Goal: Task Accomplishment & Management: Manage account settings

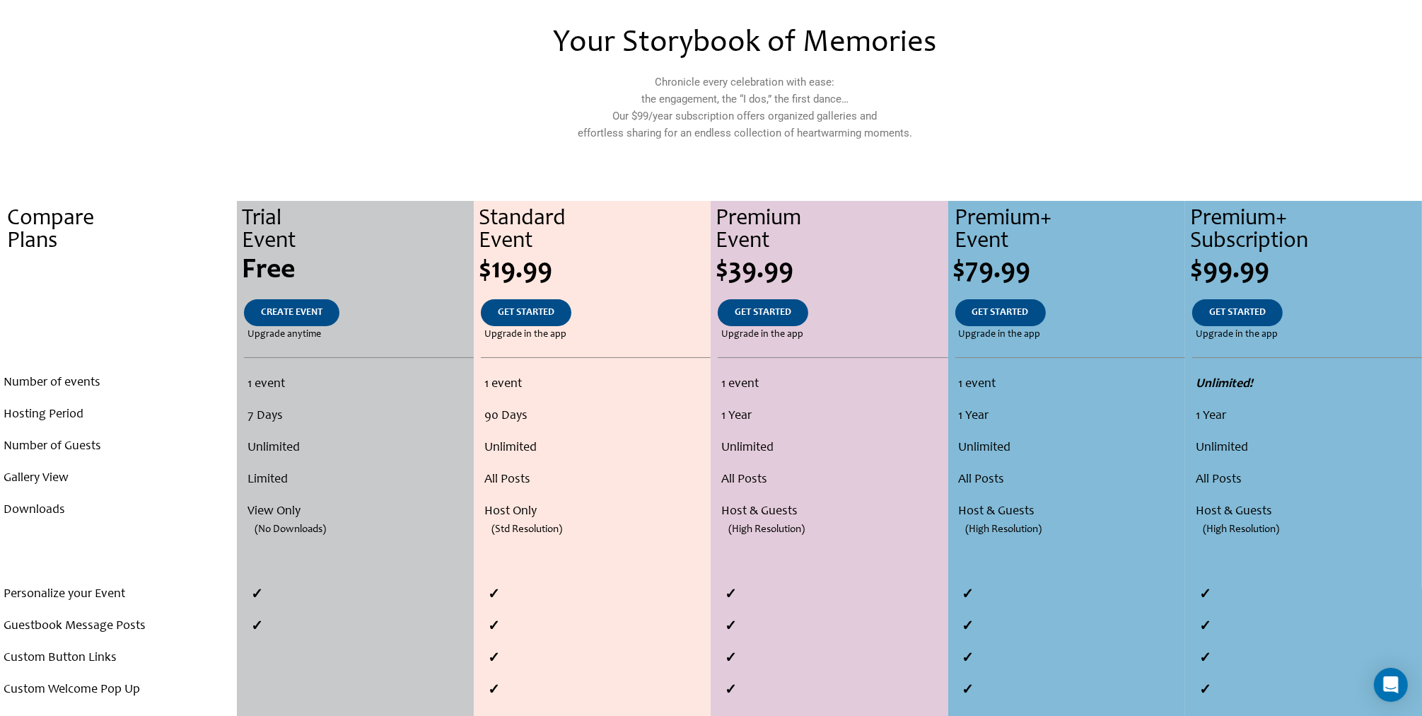
scroll to position [71, 0]
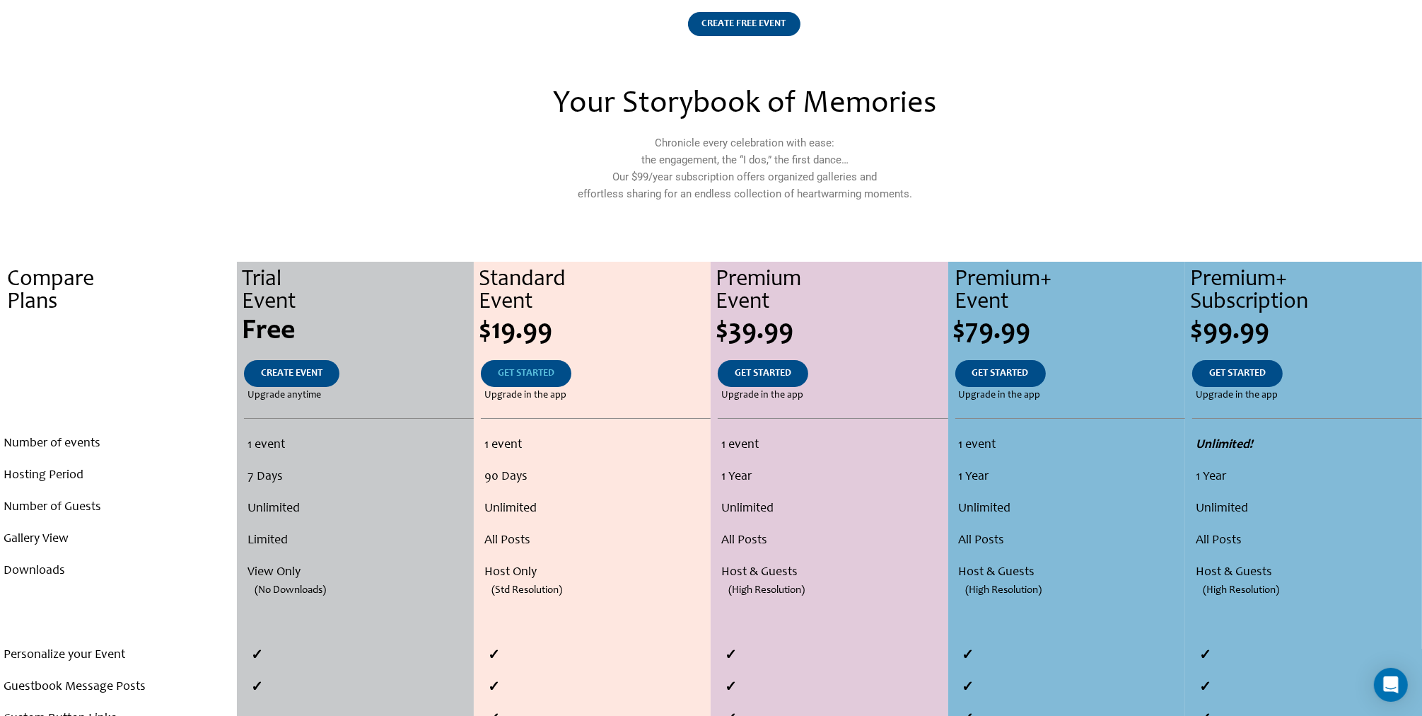
click at [524, 375] on span "GET STARTED" at bounding box center [526, 373] width 57 height 10
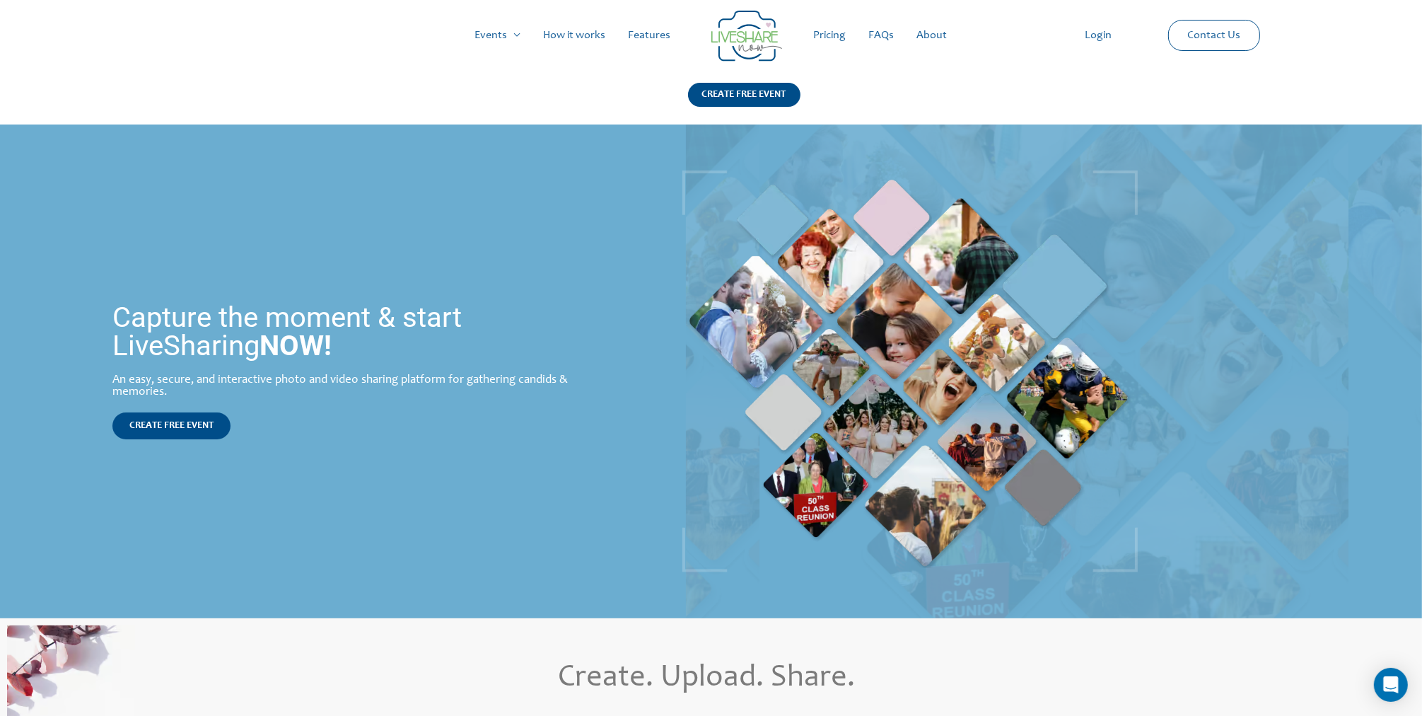
click at [1109, 39] on link "Login" at bounding box center [1097, 35] width 49 height 45
click at [1111, 36] on link "Login" at bounding box center [1097, 35] width 49 height 45
